Goal: Transaction & Acquisition: Purchase product/service

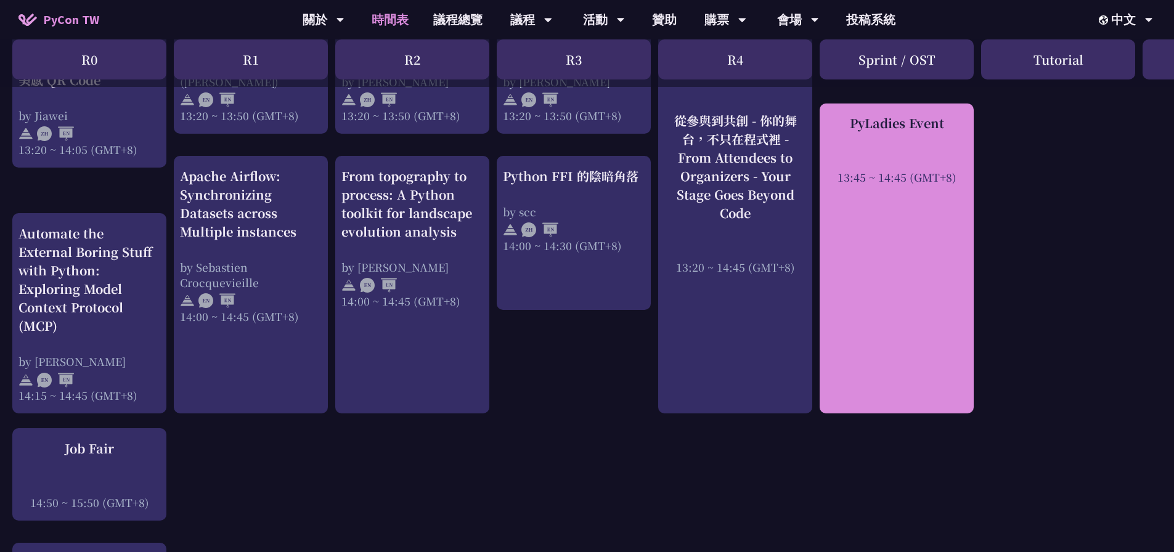
scroll to position [1120, 0]
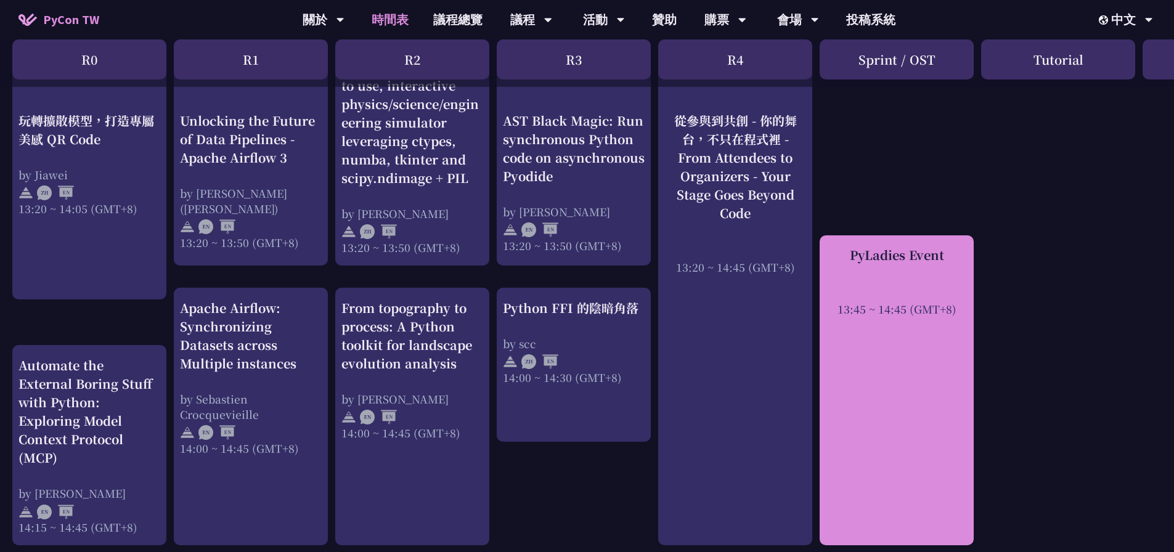
click at [931, 327] on div "PyLadies Event 13:45 ~ 14:45 (GMT+8)" at bounding box center [896, 390] width 154 height 311
click at [901, 252] on div "PyLadies Event" at bounding box center [897, 255] width 142 height 18
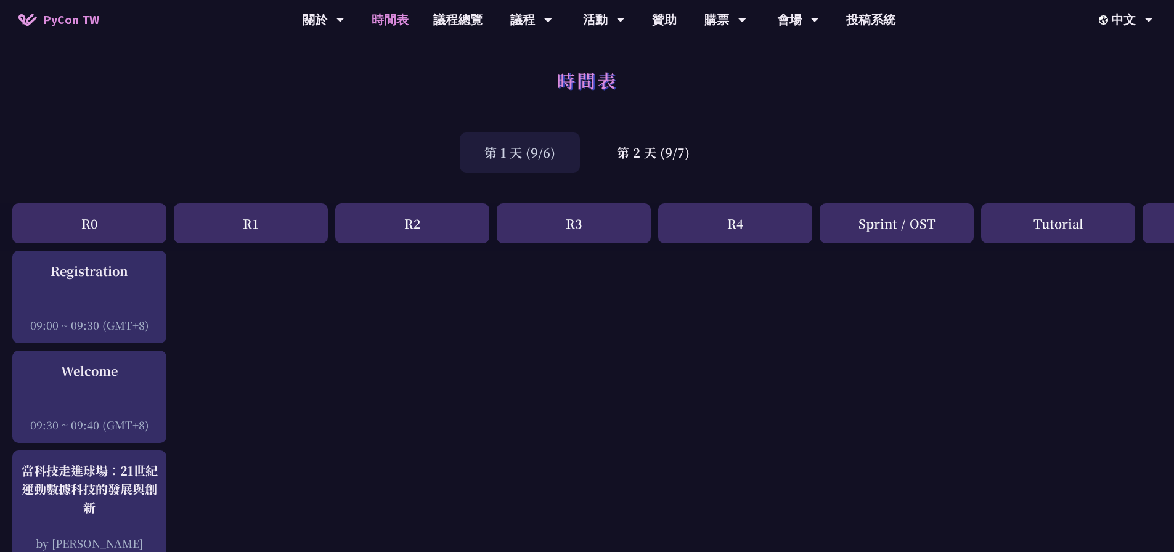
scroll to position [62, 0]
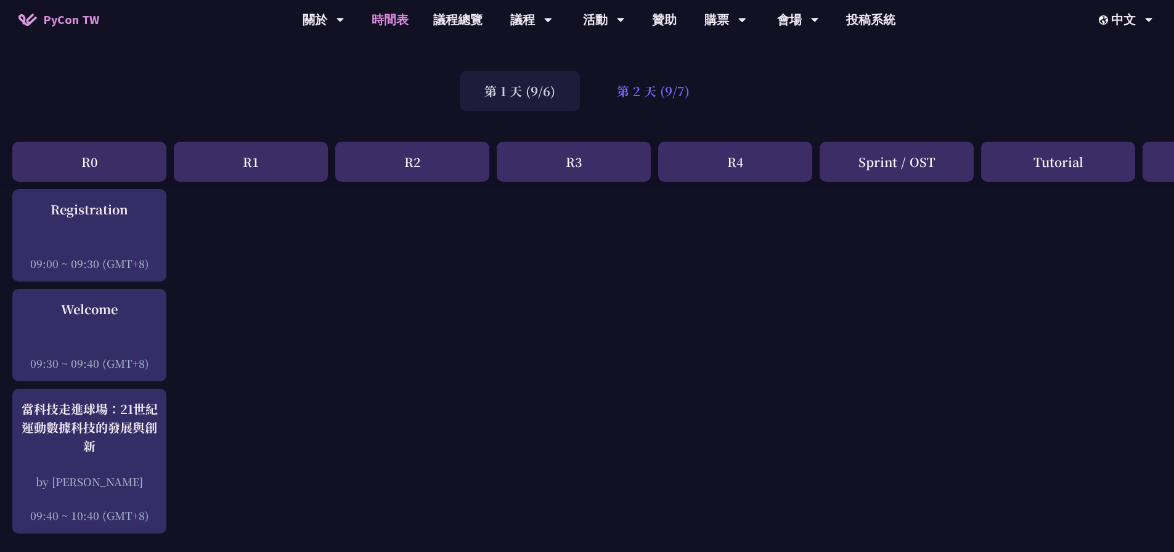
click at [659, 99] on div "第 2 天 (9/7)" at bounding box center [653, 91] width 122 height 40
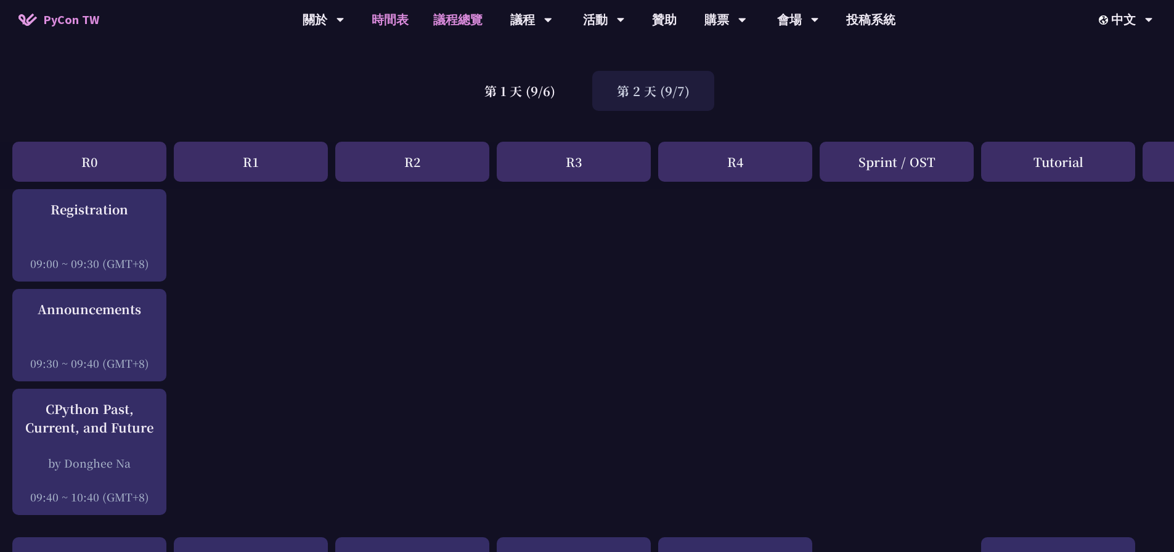
click at [448, 23] on link "議程總覽" at bounding box center [458, 19] width 74 height 39
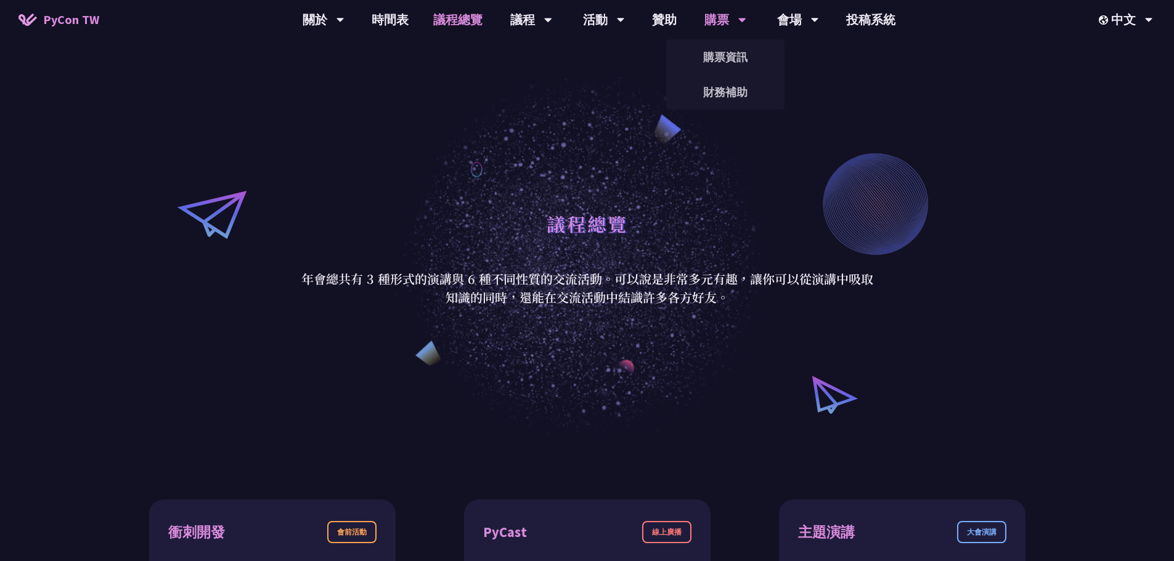
click at [344, 16] on div "購票" at bounding box center [324, 19] width 42 height 39
click at [725, 49] on link "購票資訊" at bounding box center [725, 57] width 118 height 29
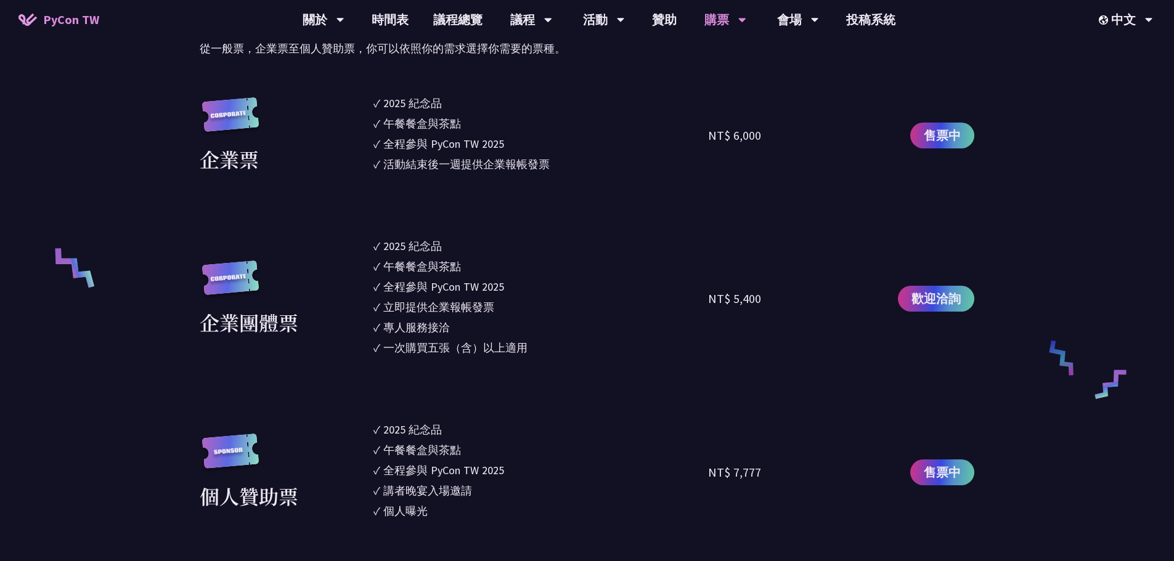
scroll to position [616, 0]
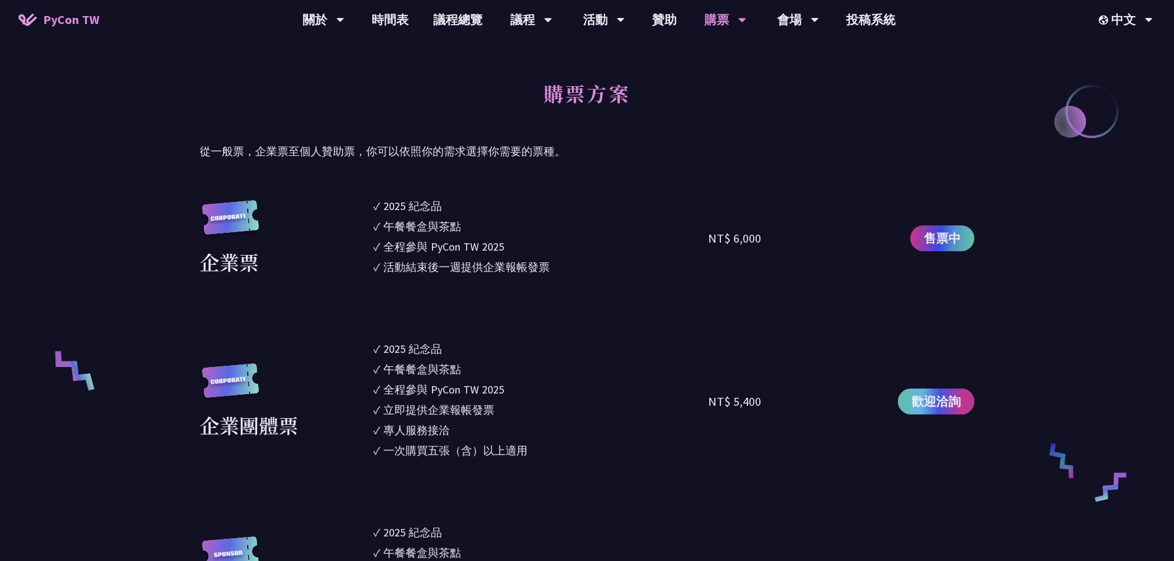
click at [940, 401] on span "歡迎洽詢" at bounding box center [935, 401] width 49 height 18
